Goal: Task Accomplishment & Management: Complete application form

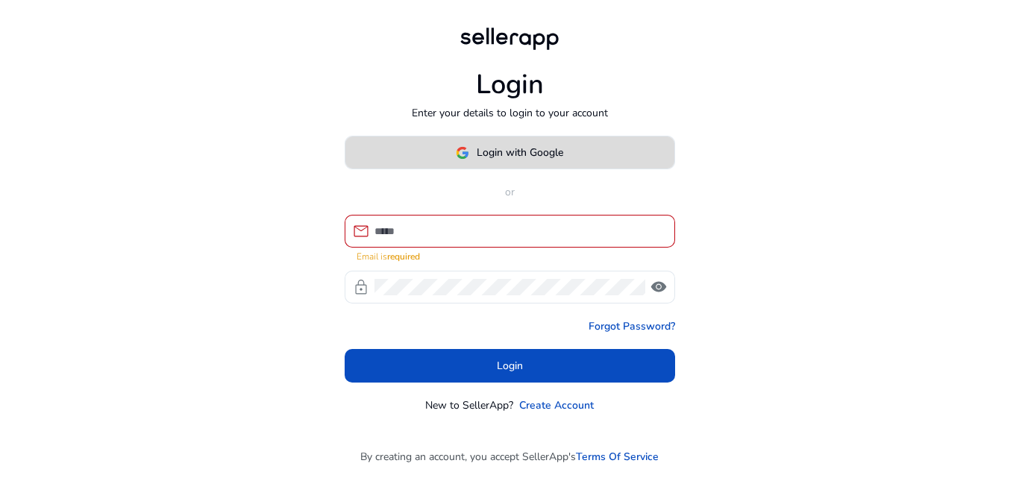
click at [539, 171] on span at bounding box center [509, 153] width 329 height 36
